Goal: Find specific page/section: Find specific page/section

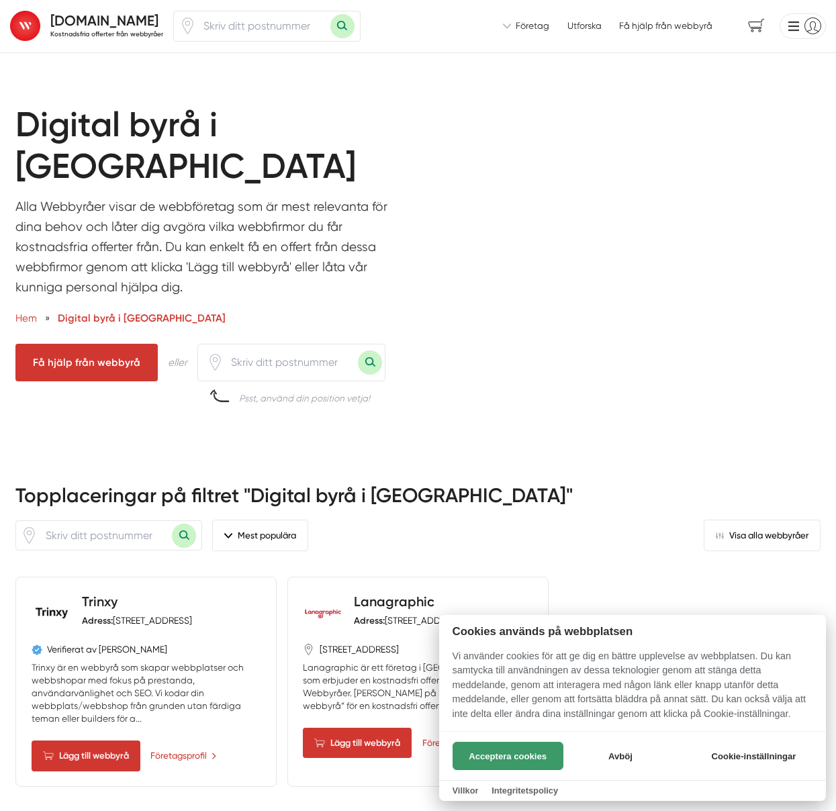
click at [513, 760] on button "Acceptera cookies" at bounding box center [507, 756] width 111 height 28
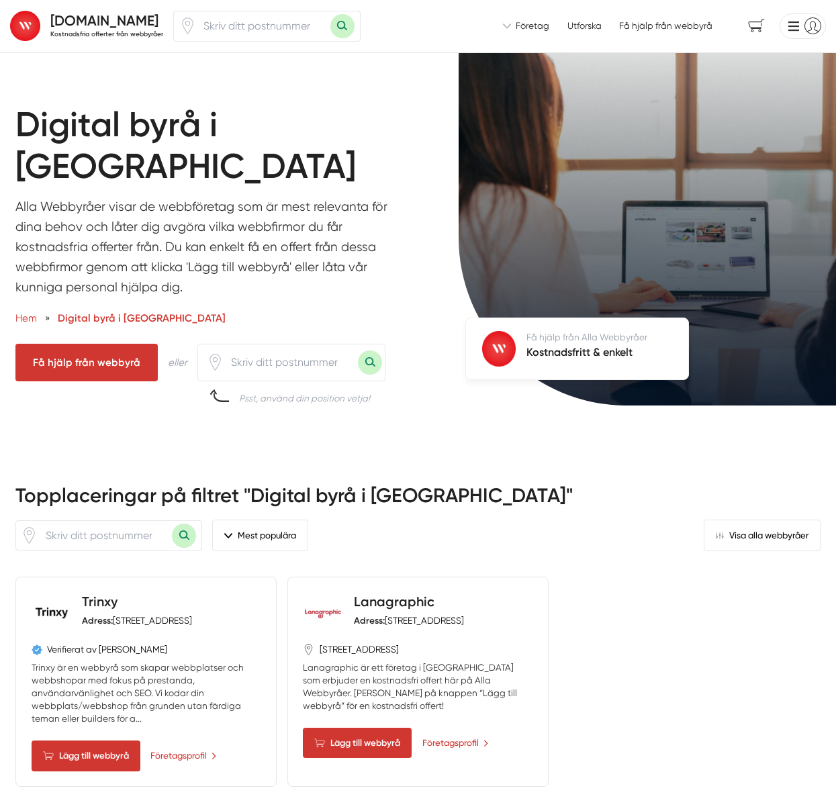
click at [220, 29] on input "number" at bounding box center [263, 26] width 134 height 30
type input "35243"
click at [336, 28] on button "Sök med postnummer" at bounding box center [342, 26] width 24 height 24
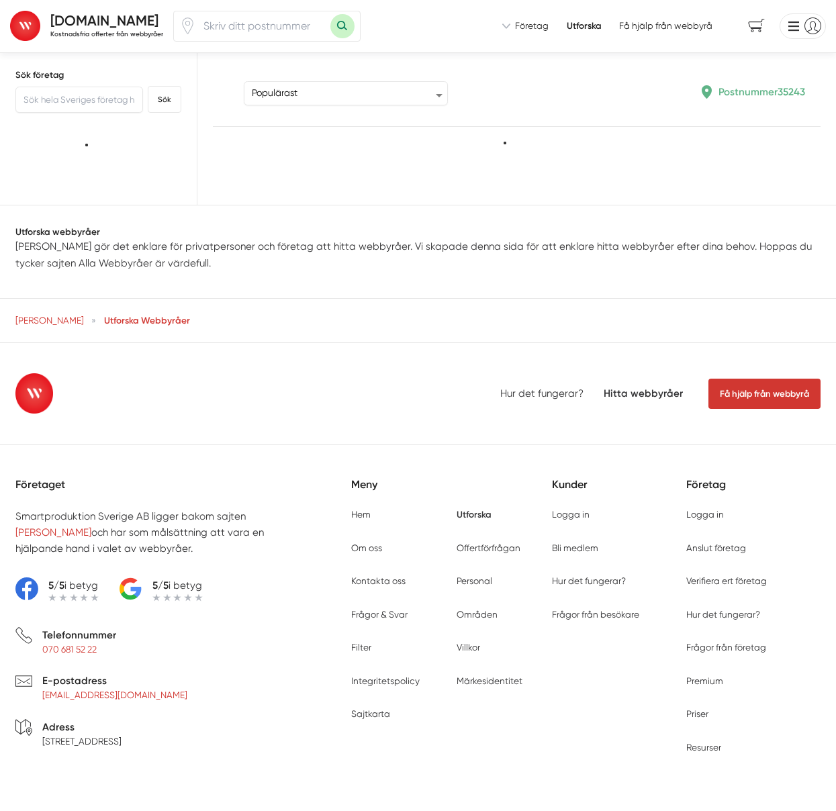
type input "35243"
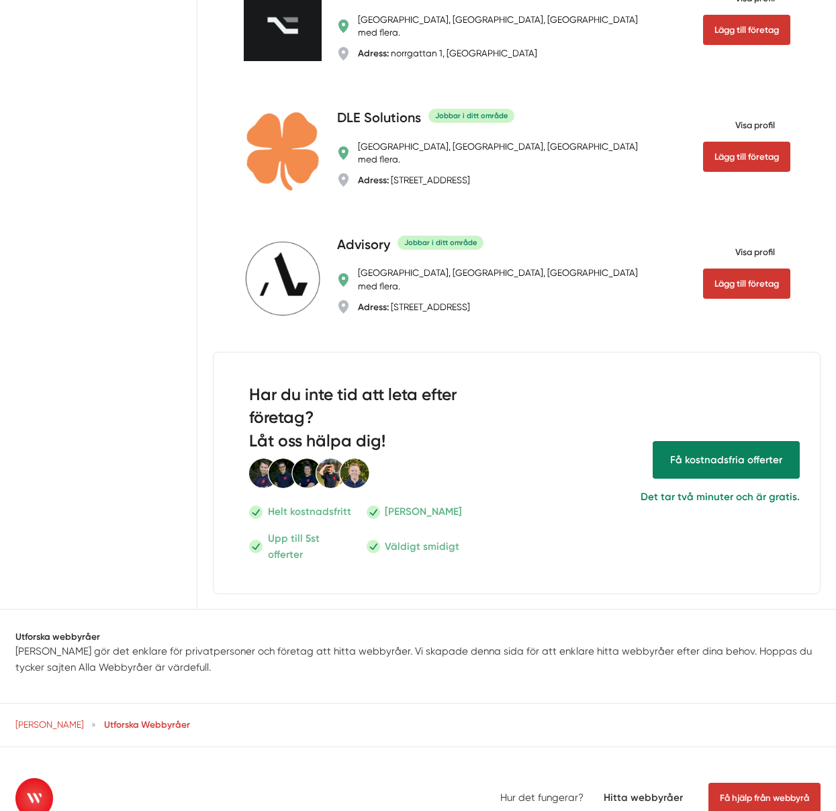
scroll to position [1244, 0]
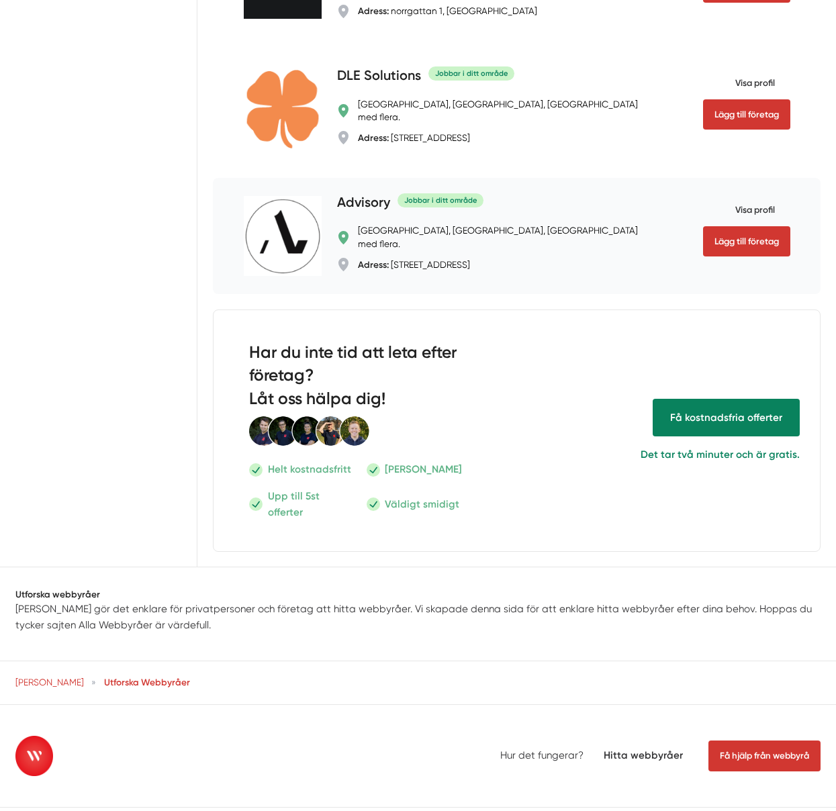
click at [361, 193] on h4 "Advisory" at bounding box center [363, 203] width 53 height 21
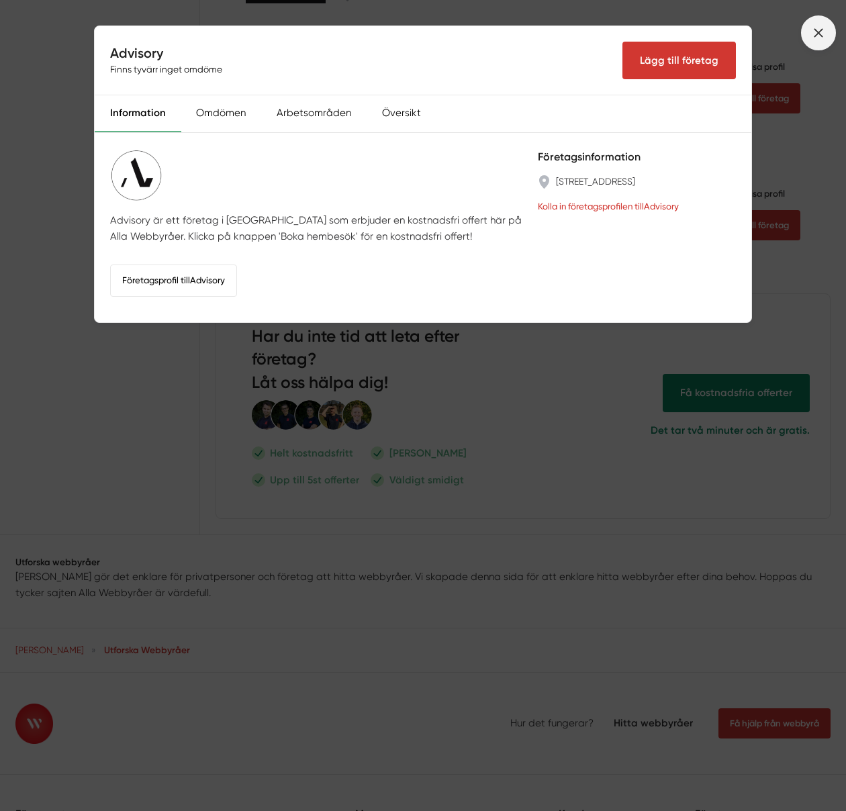
click at [817, 38] on icon at bounding box center [818, 33] width 15 height 15
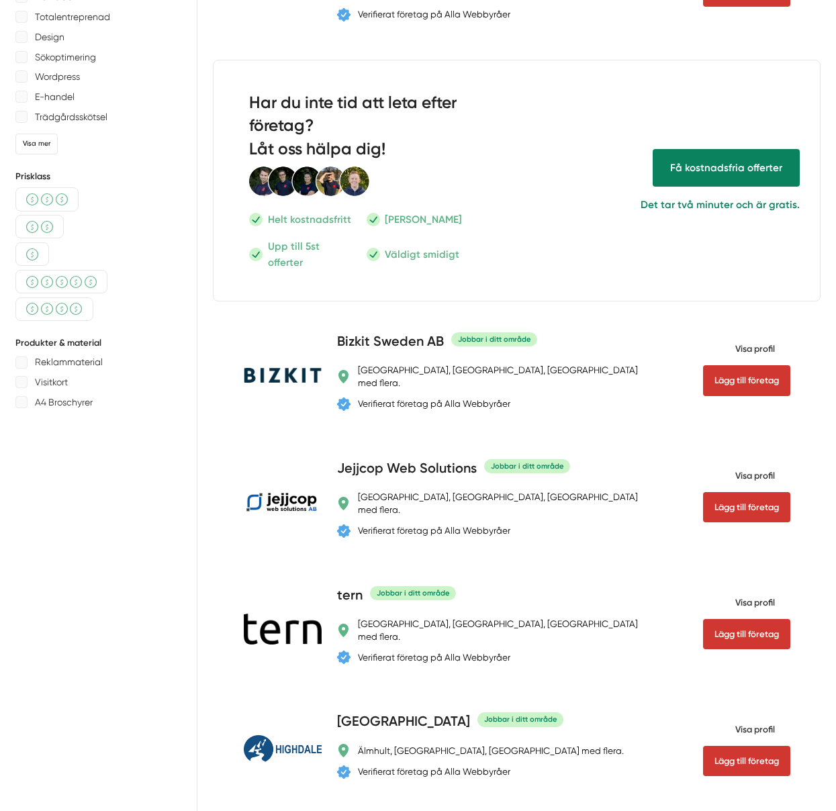
scroll to position [0, 0]
